Goal: Find specific page/section: Find specific page/section

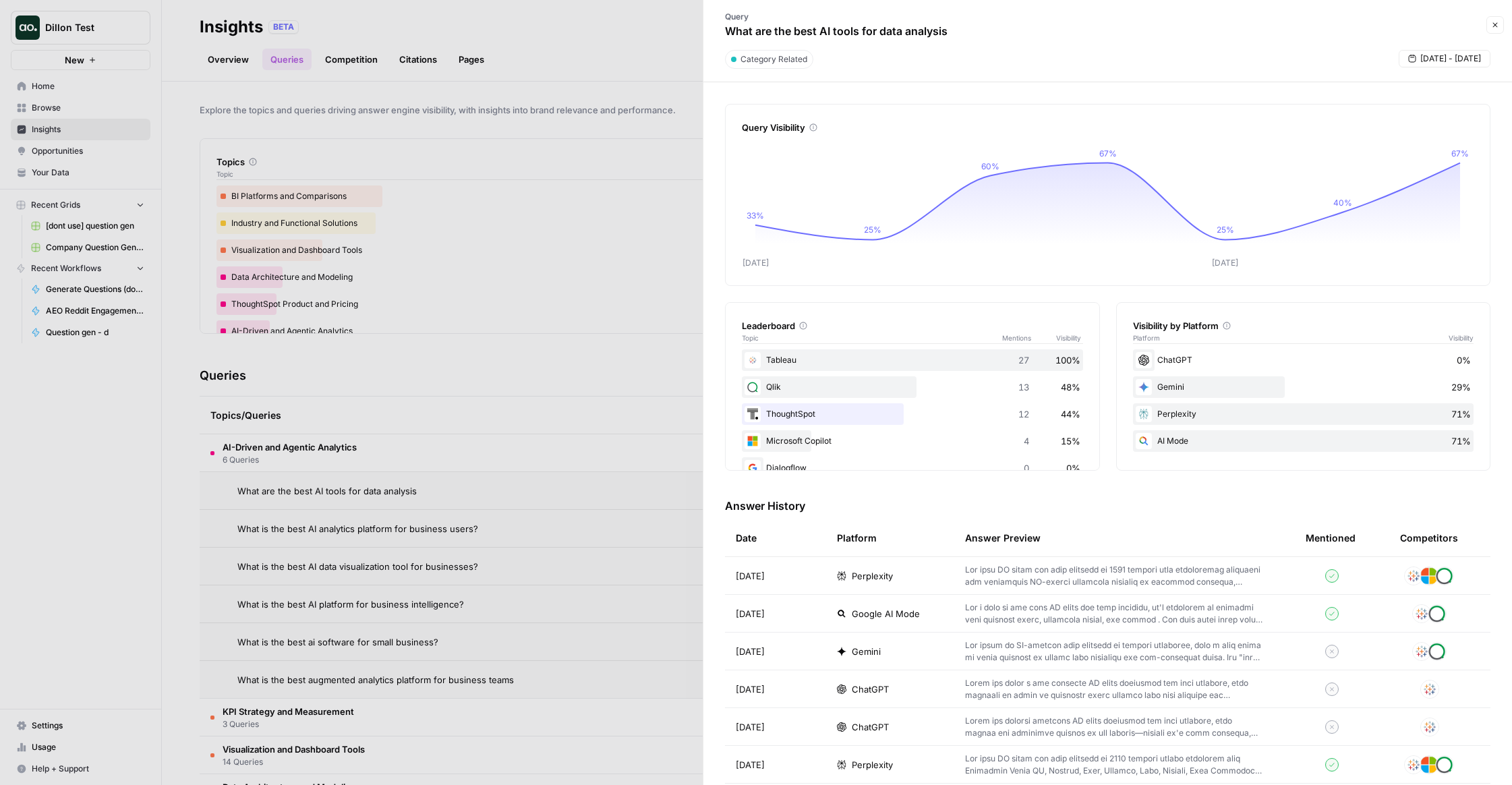
click at [982, 25] on span "Close" at bounding box center [1498, 25] width 1 height 1
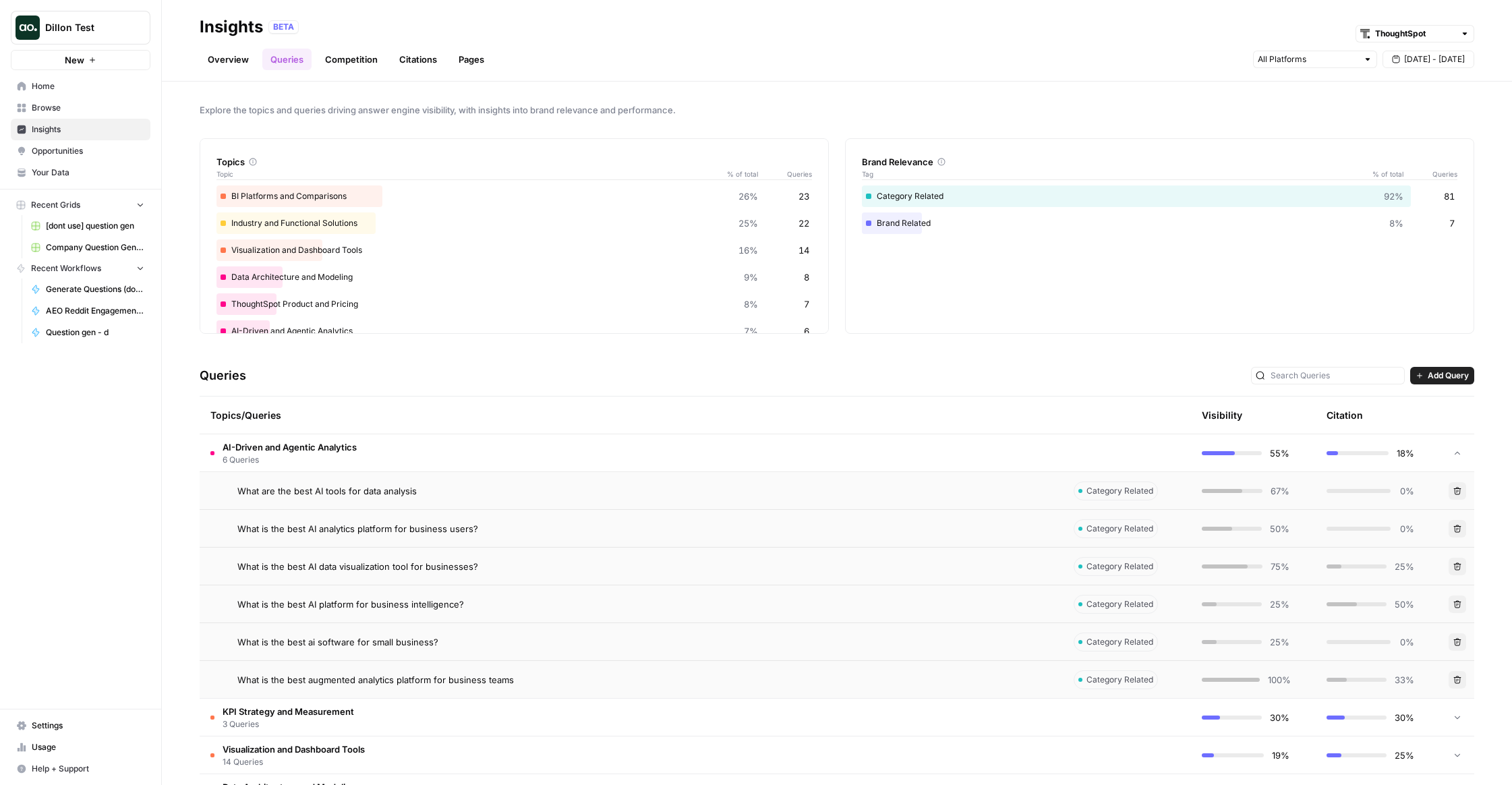
click at [82, 29] on span "Dillon Test" at bounding box center [86, 28] width 81 height 14
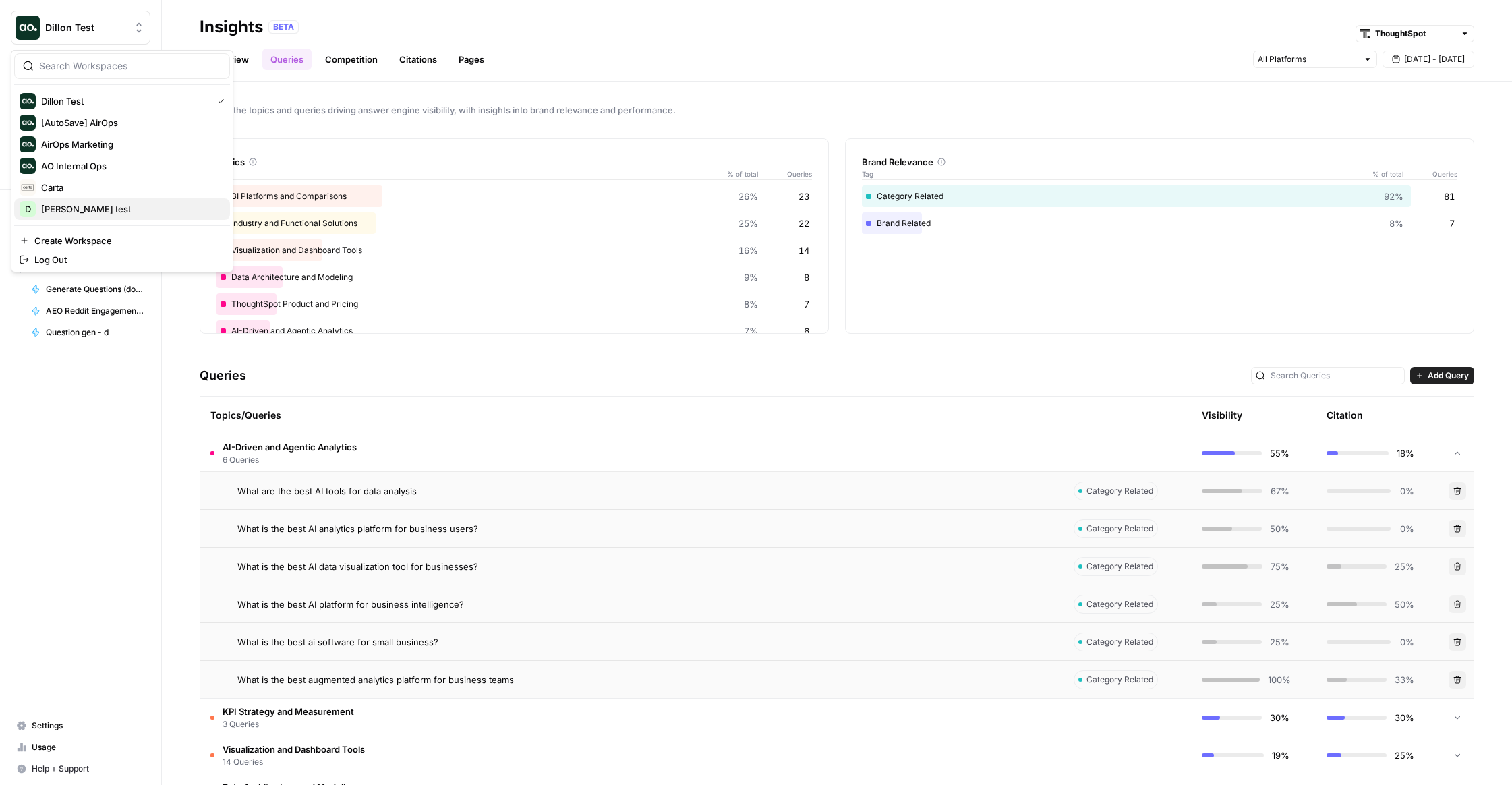
click at [62, 213] on span "[PERSON_NAME] test" at bounding box center [130, 209] width 178 height 14
